Goal: Transaction & Acquisition: Purchase product/service

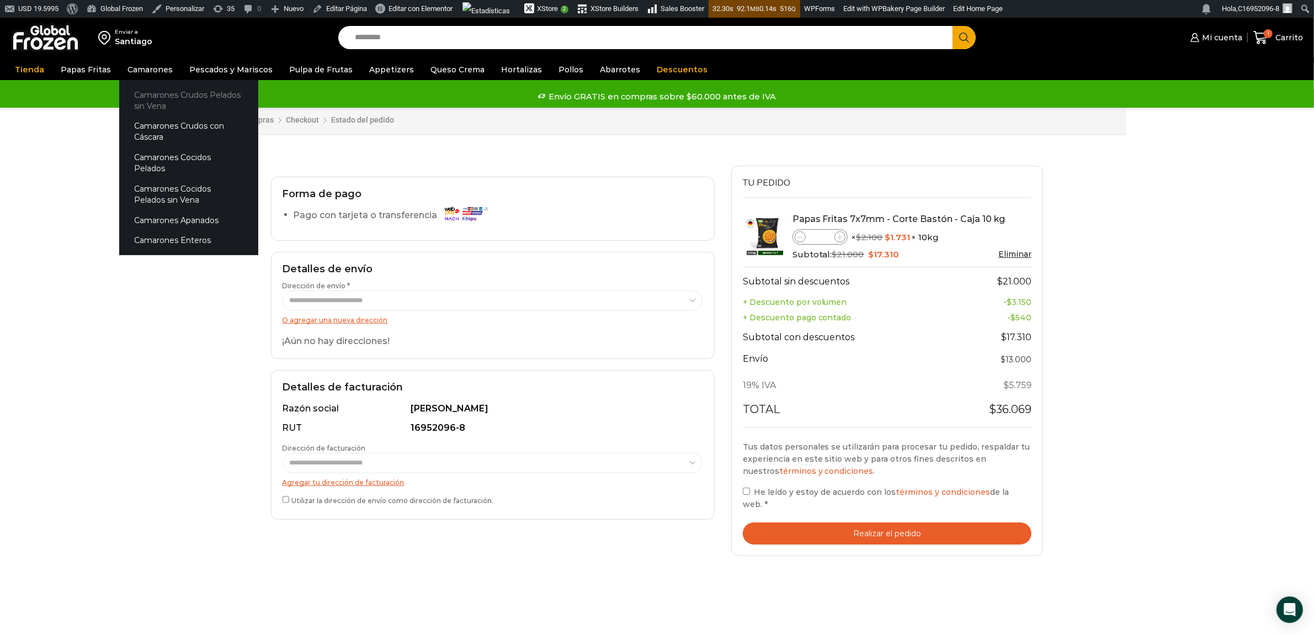
click at [155, 99] on link "Camarones Crudos Pelados sin Vena" at bounding box center [188, 99] width 139 height 31
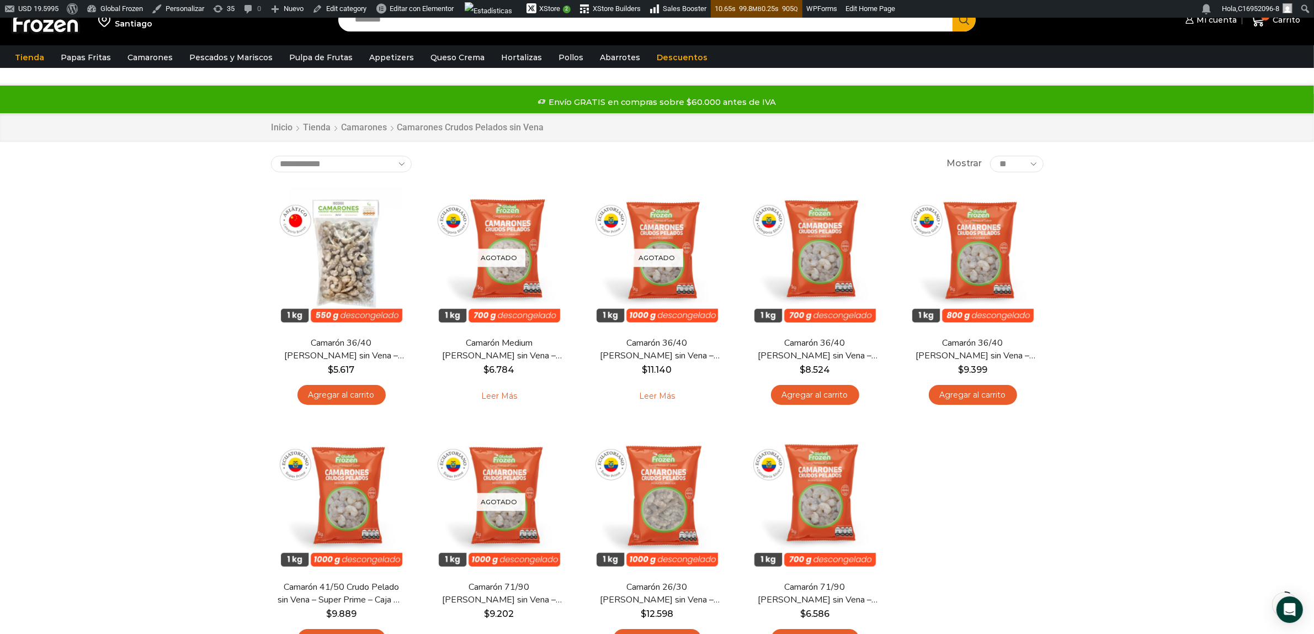
scroll to position [69, 0]
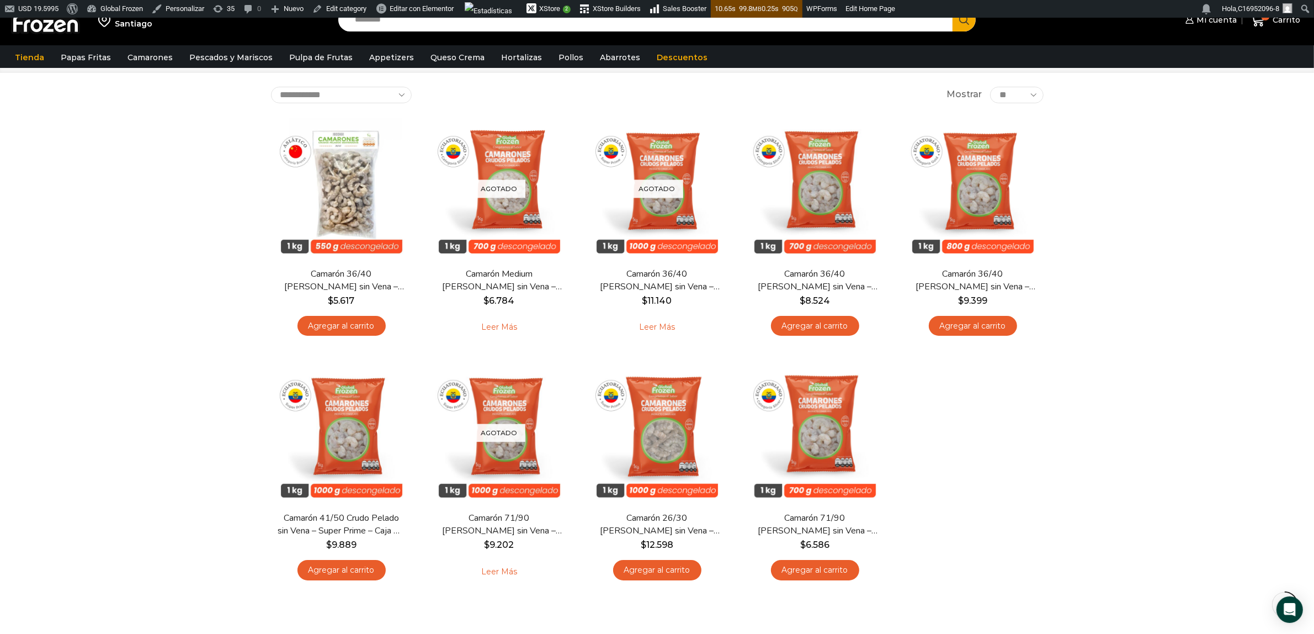
click at [424, 24] on input "Search input" at bounding box center [648, 19] width 598 height 23
type input "*******"
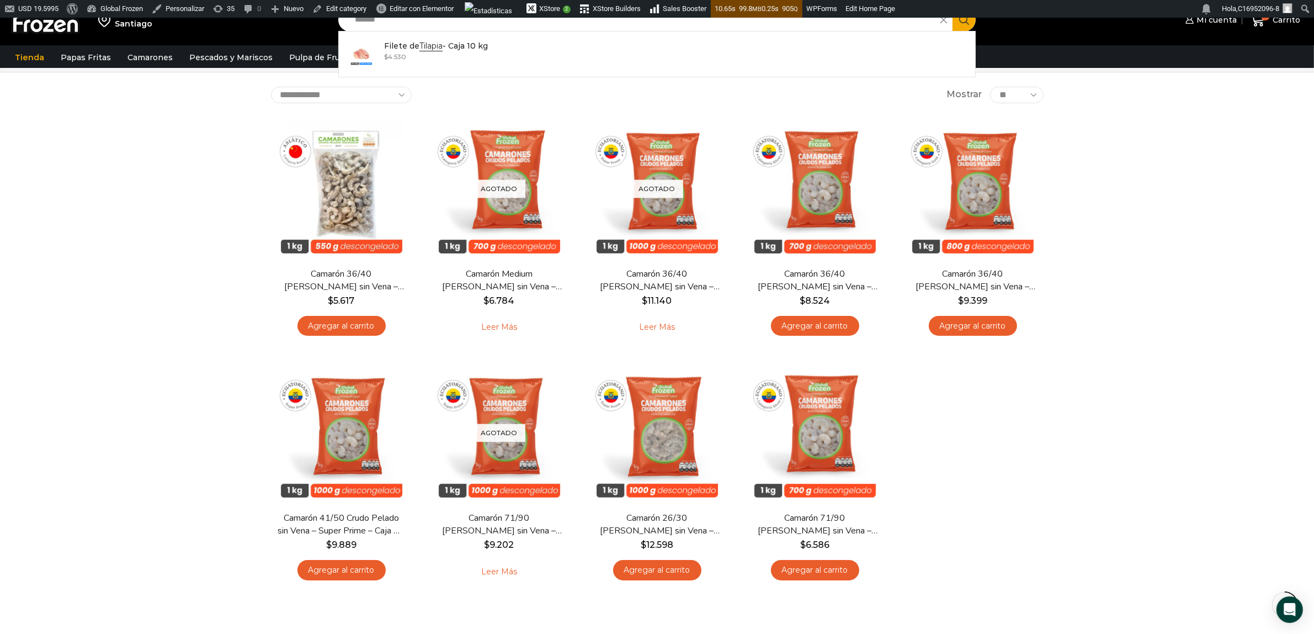
click at [168, 164] on div "Enviar a Santiago Search input ******* Search Filete de Tilapia - Caja 10 kg In…" at bounding box center [657, 319] width 1314 height 741
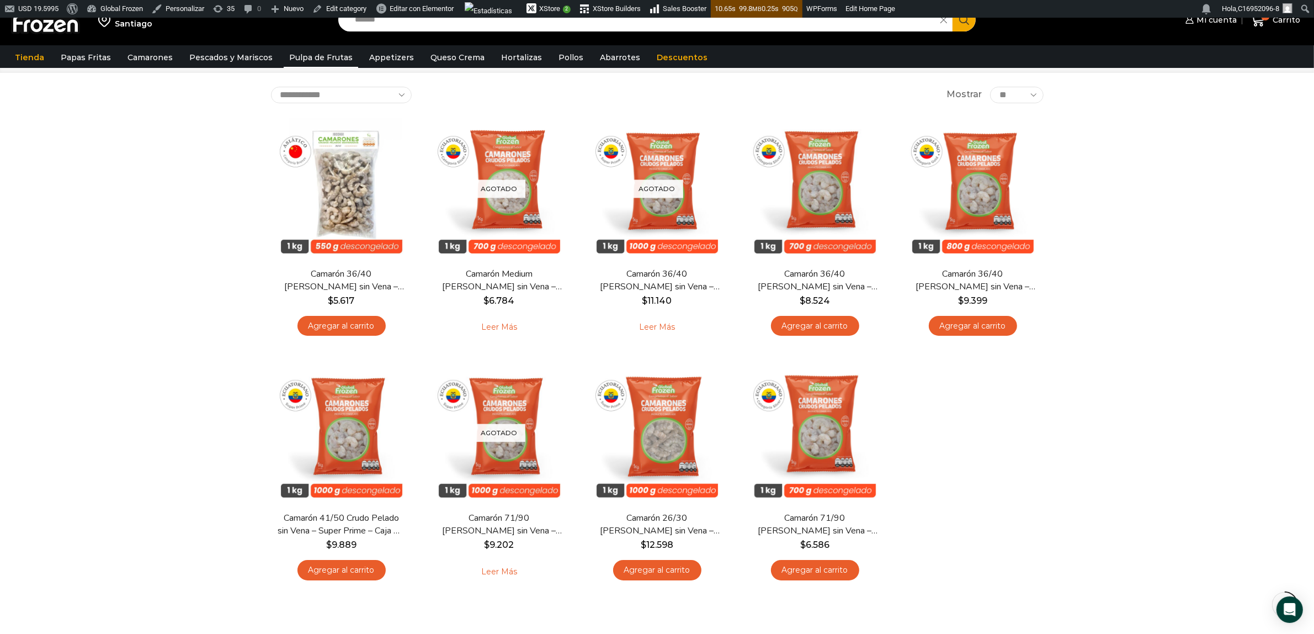
click at [288, 57] on link "Pulpa de Frutas" at bounding box center [321, 57] width 75 height 21
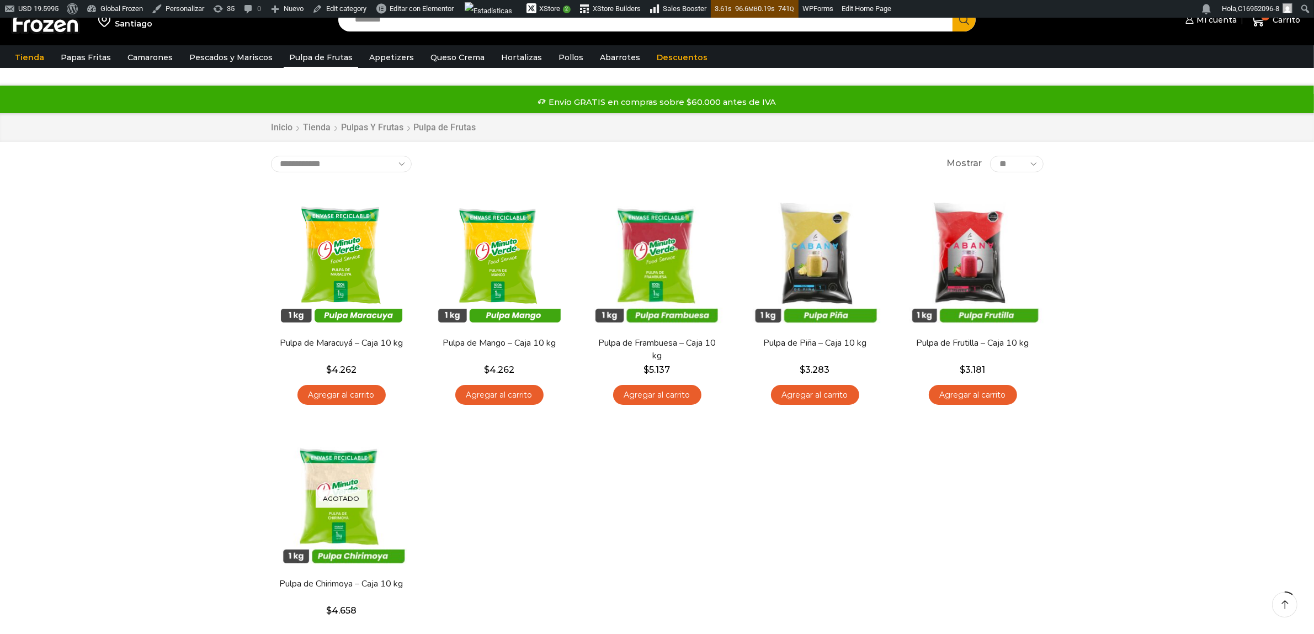
scroll to position [69, 0]
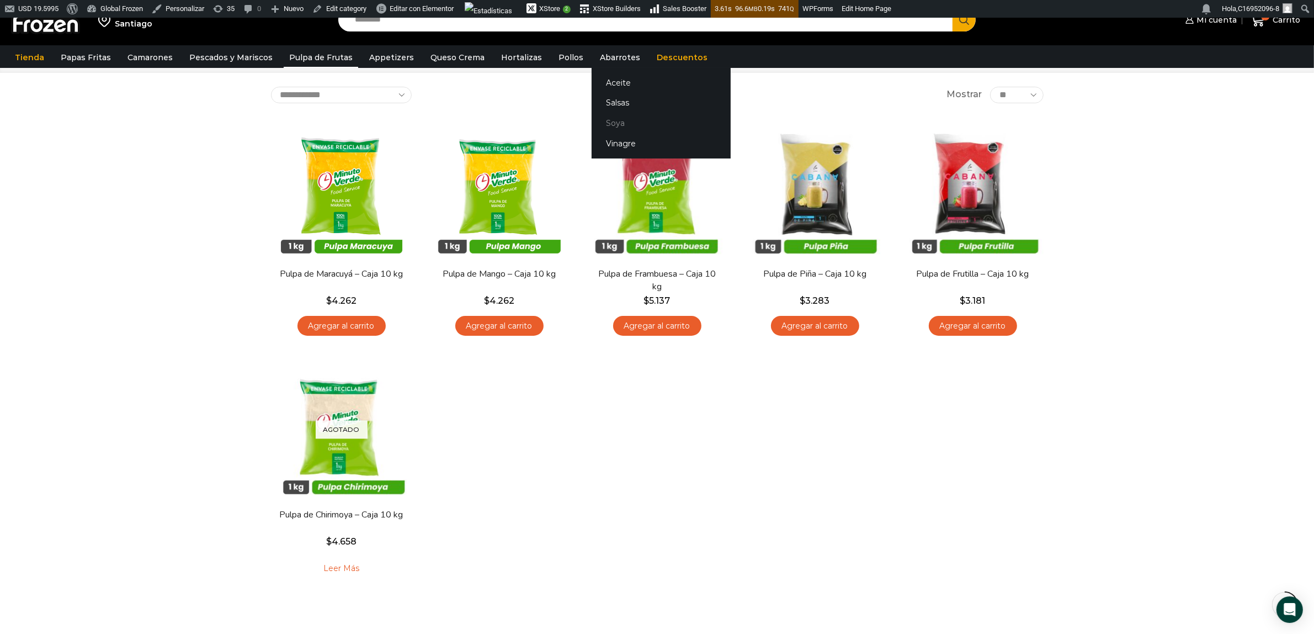
click at [610, 126] on link "Soya" at bounding box center [661, 123] width 139 height 20
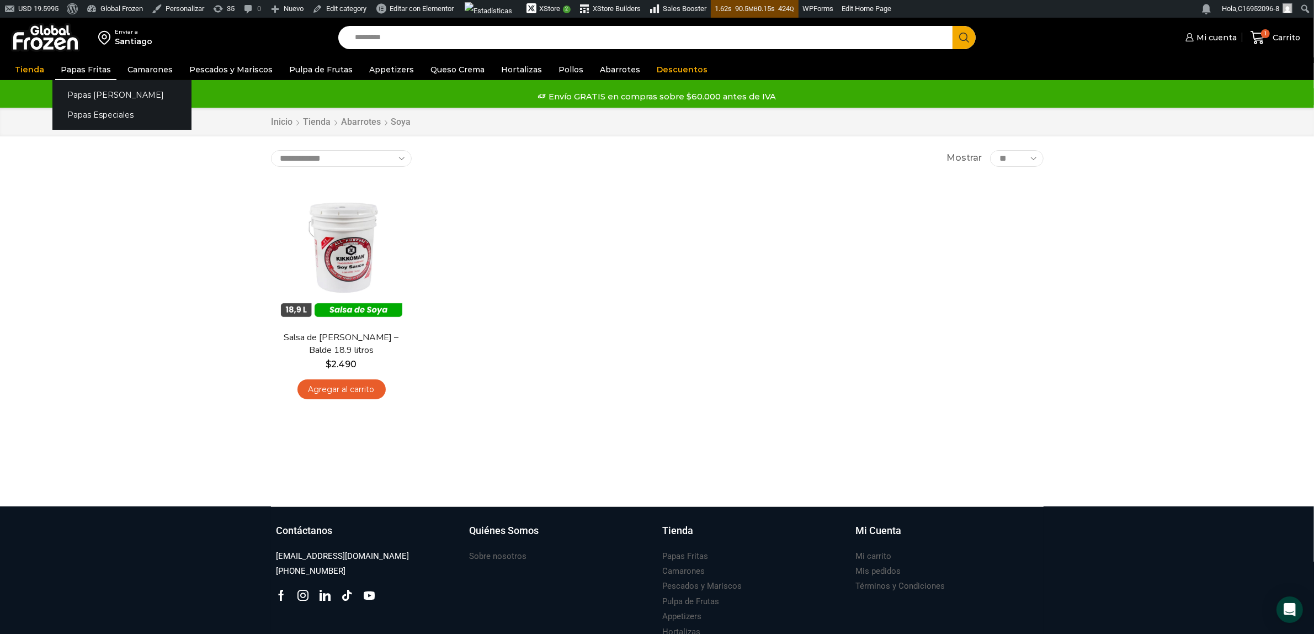
click at [67, 67] on link "Papas Fritas" at bounding box center [85, 69] width 61 height 21
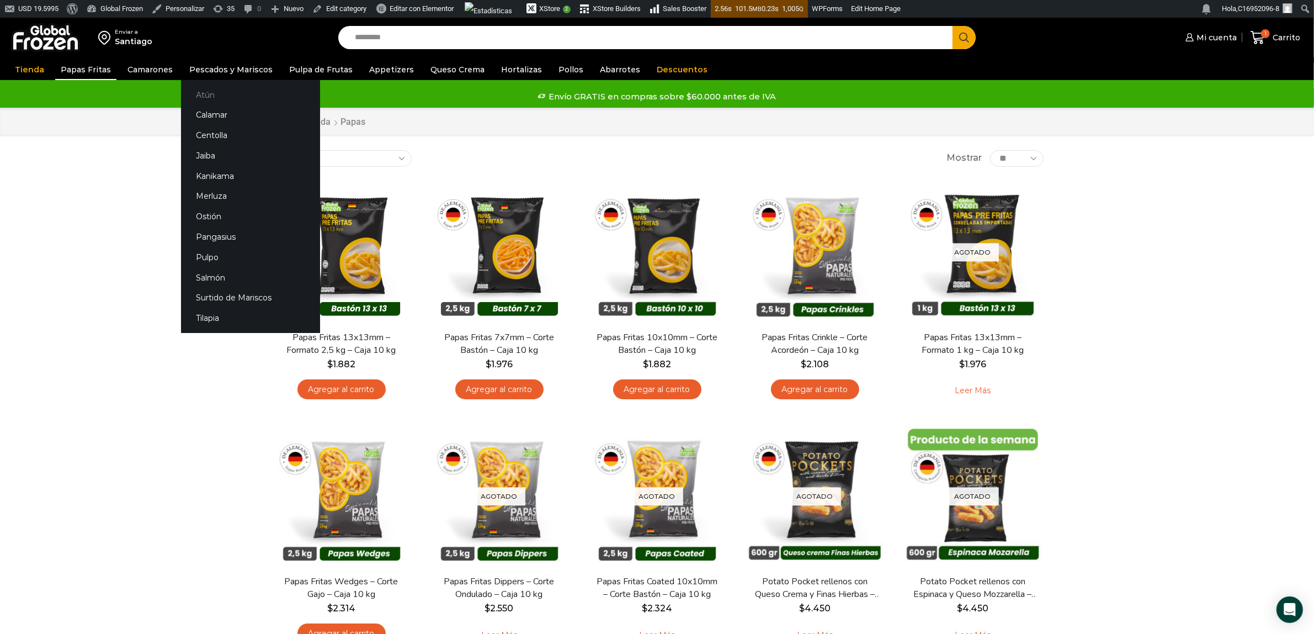
click at [197, 94] on link "Atún" at bounding box center [250, 94] width 139 height 20
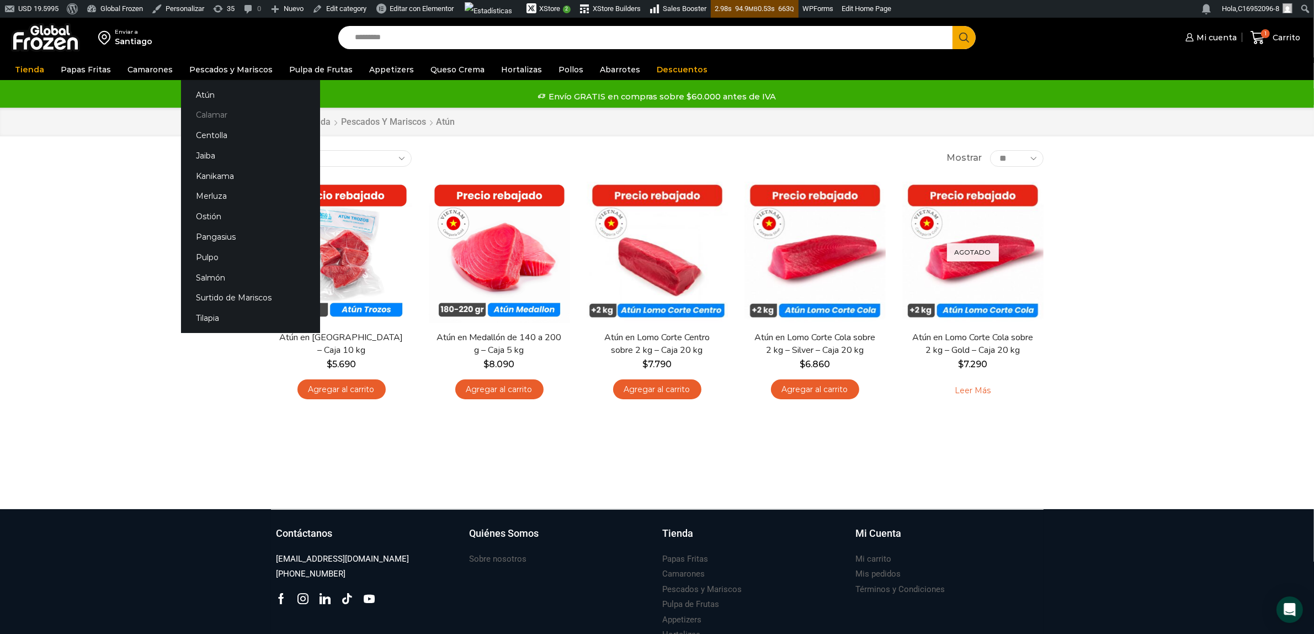
click at [203, 116] on link "Calamar" at bounding box center [250, 115] width 139 height 20
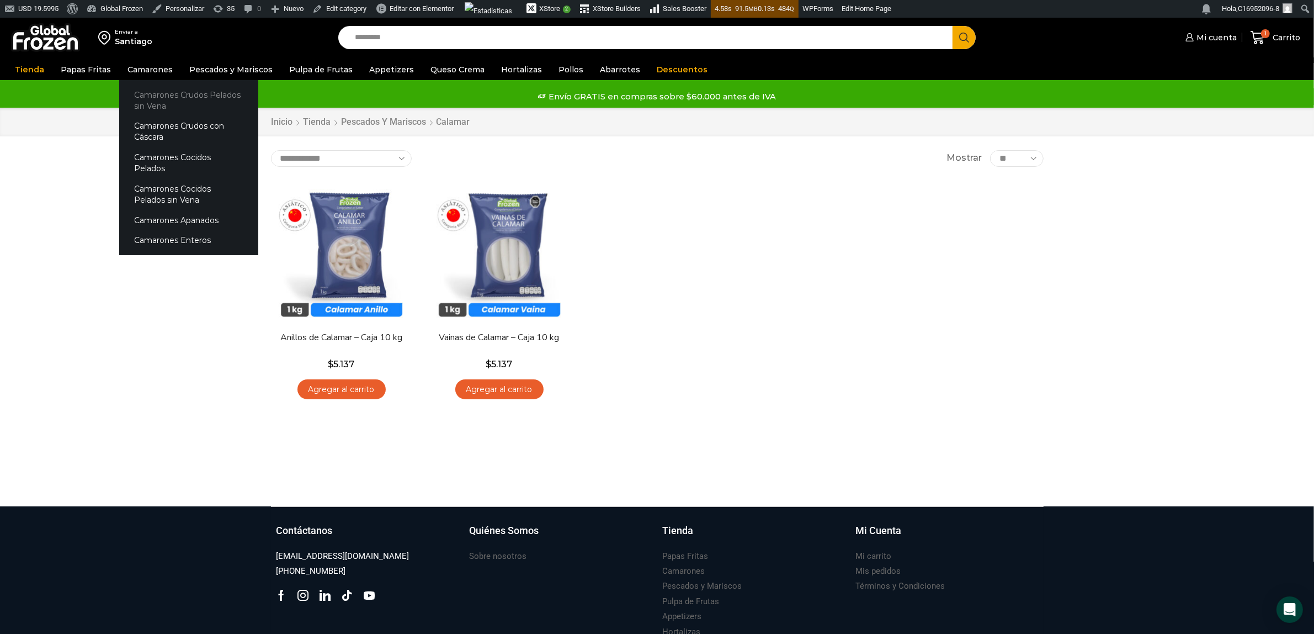
click at [142, 102] on link "Camarones Crudos Pelados sin Vena" at bounding box center [188, 99] width 139 height 31
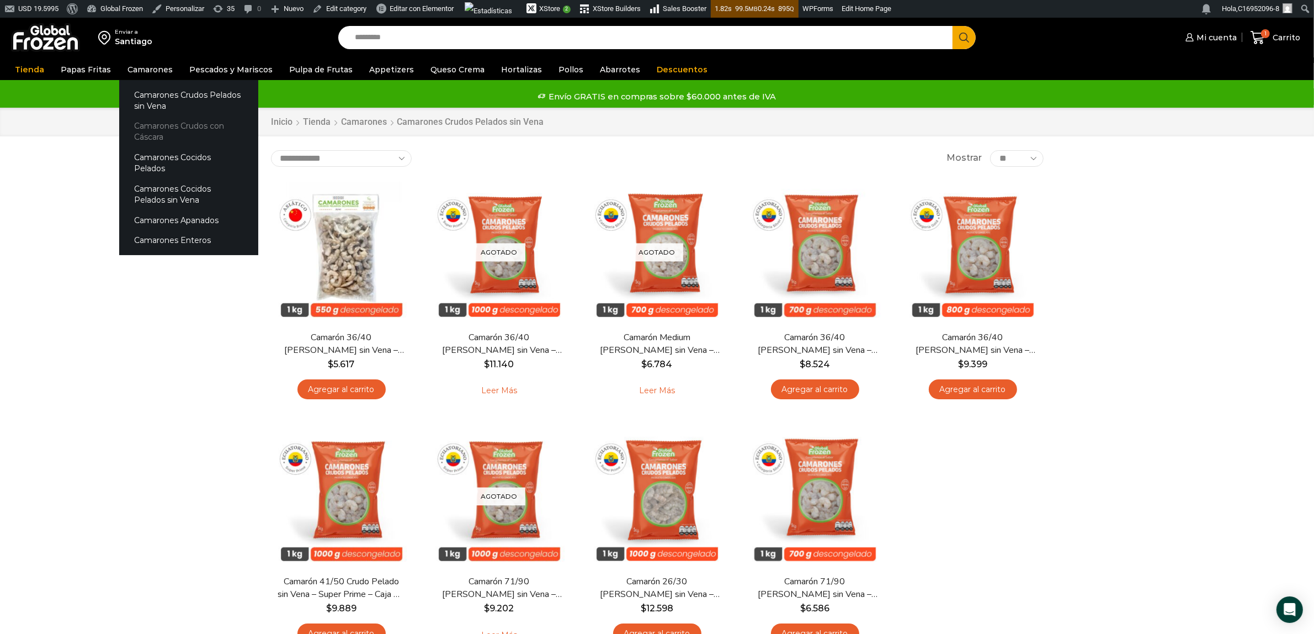
click at [169, 127] on link "Camarones Crudos con Cáscara" at bounding box center [188, 131] width 139 height 31
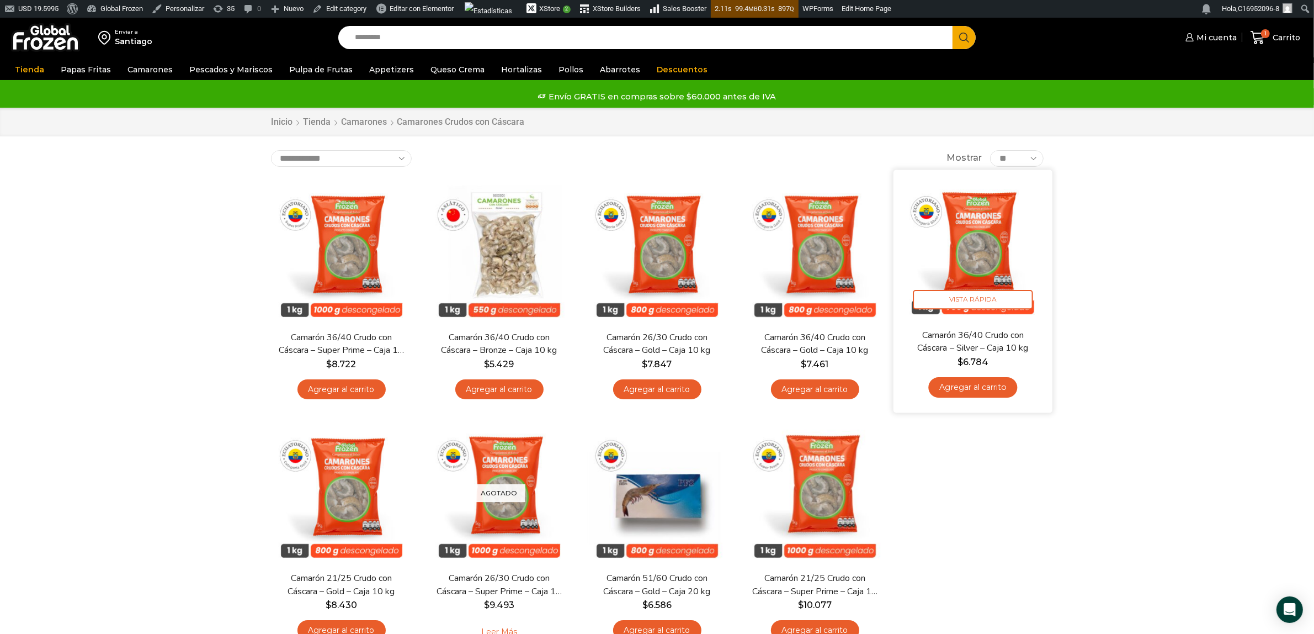
click at [986, 227] on img at bounding box center [973, 249] width 142 height 142
